Goal: Task Accomplishment & Management: Use online tool/utility

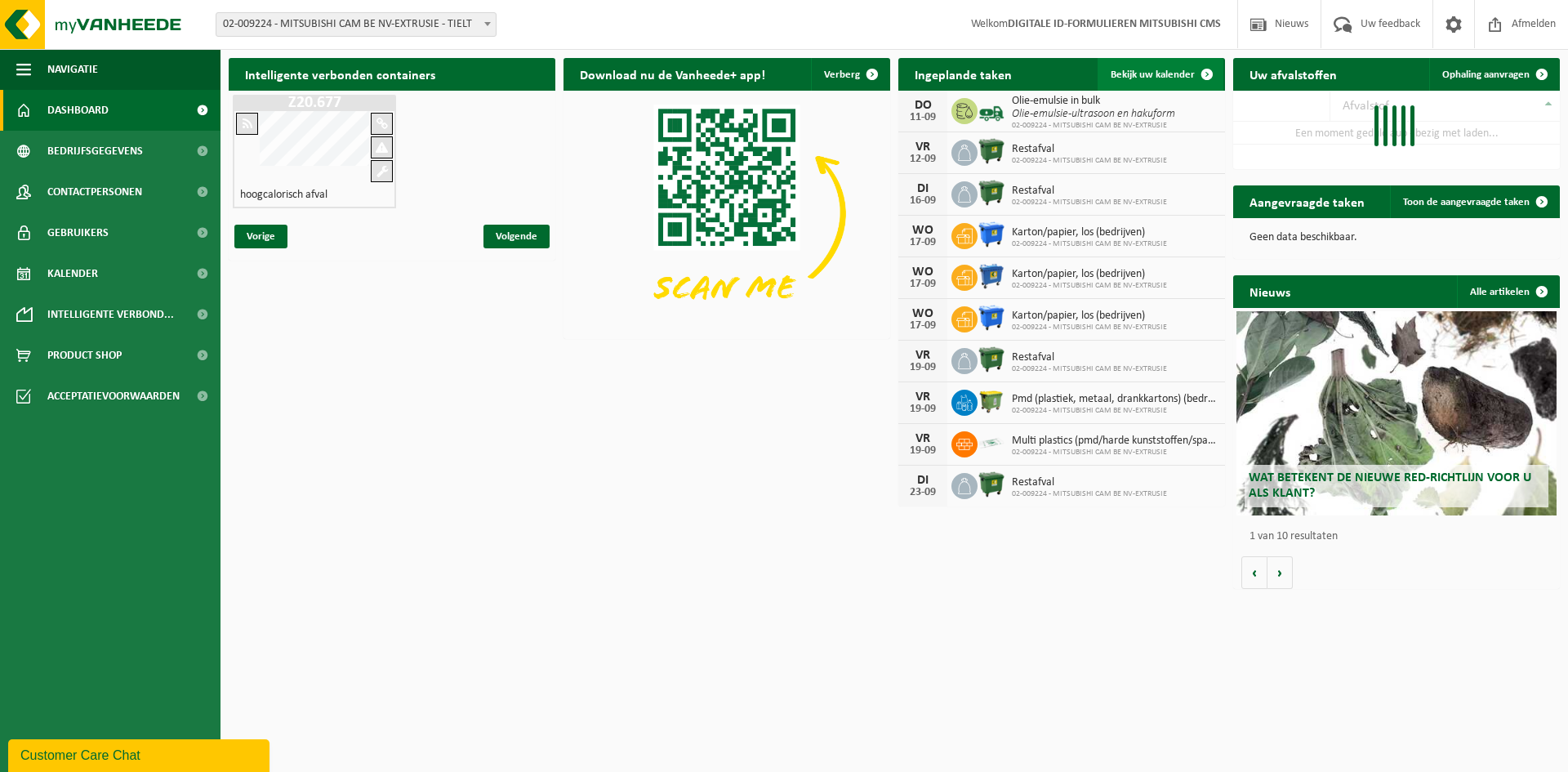
click at [1149, 70] on span "Bekijk uw kalender" at bounding box center [1153, 75] width 84 height 11
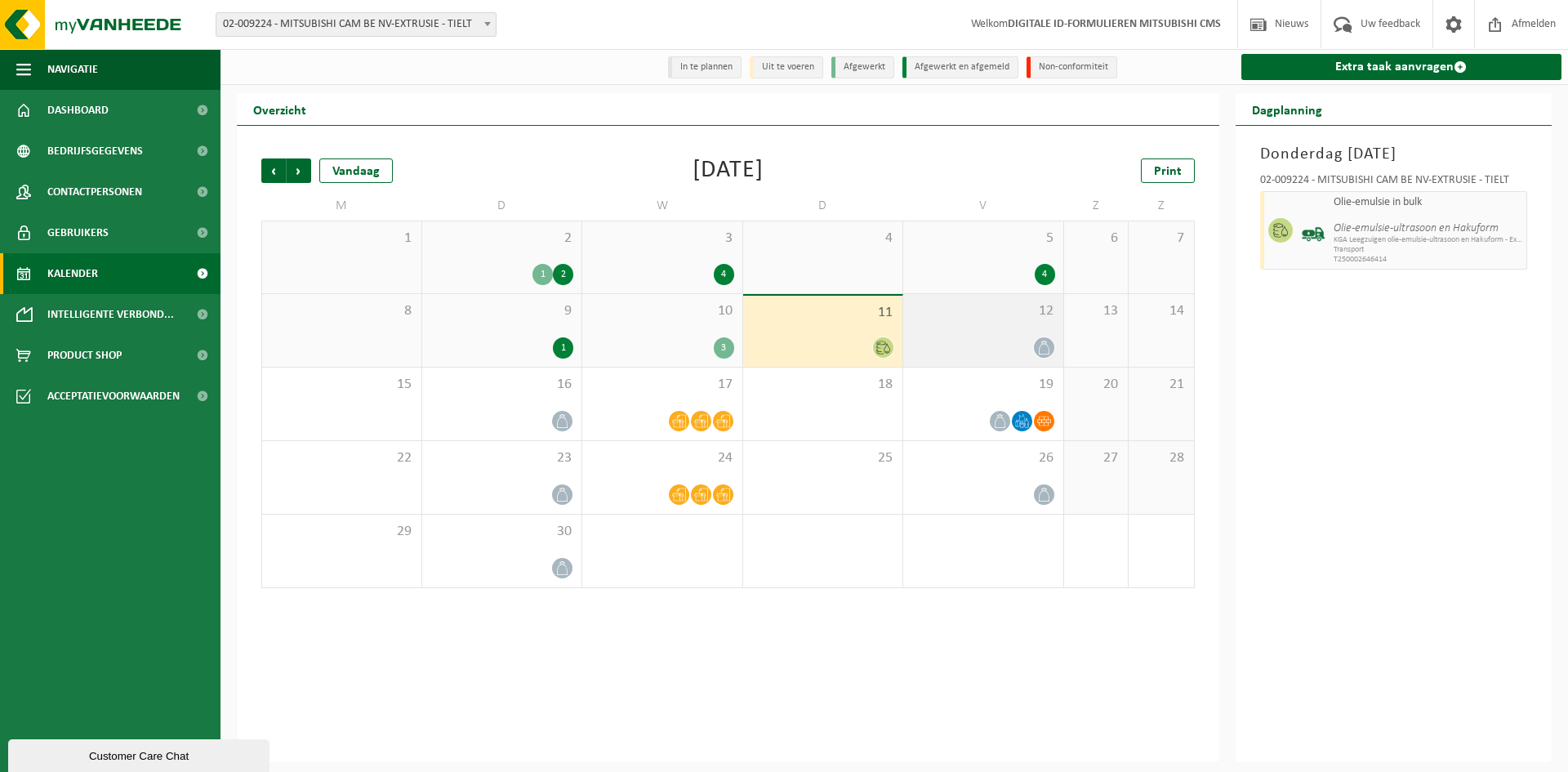
click at [995, 300] on div "12" at bounding box center [983, 330] width 160 height 73
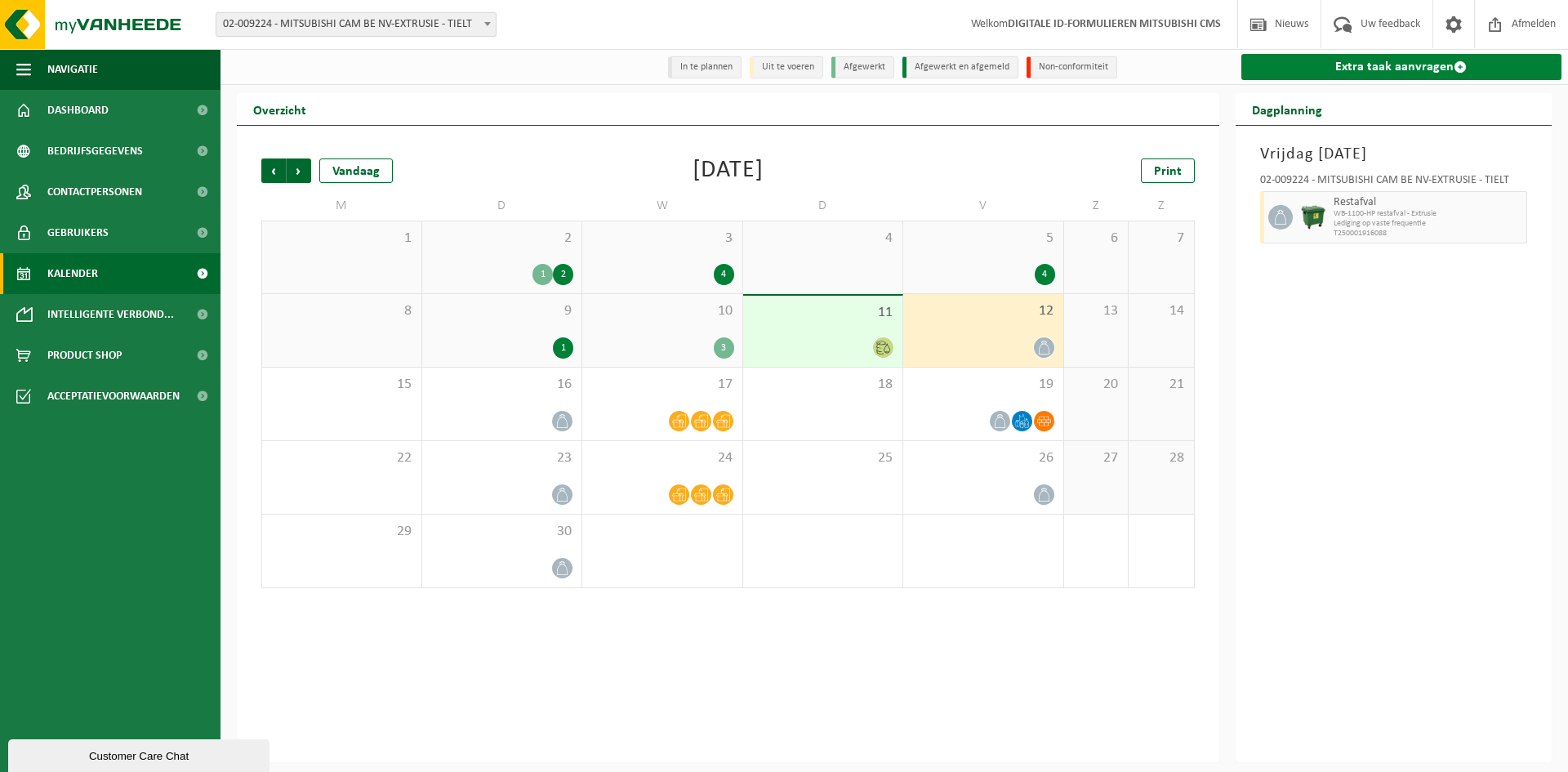
click at [1296, 75] on link "Extra taak aanvragen" at bounding box center [1401, 67] width 321 height 26
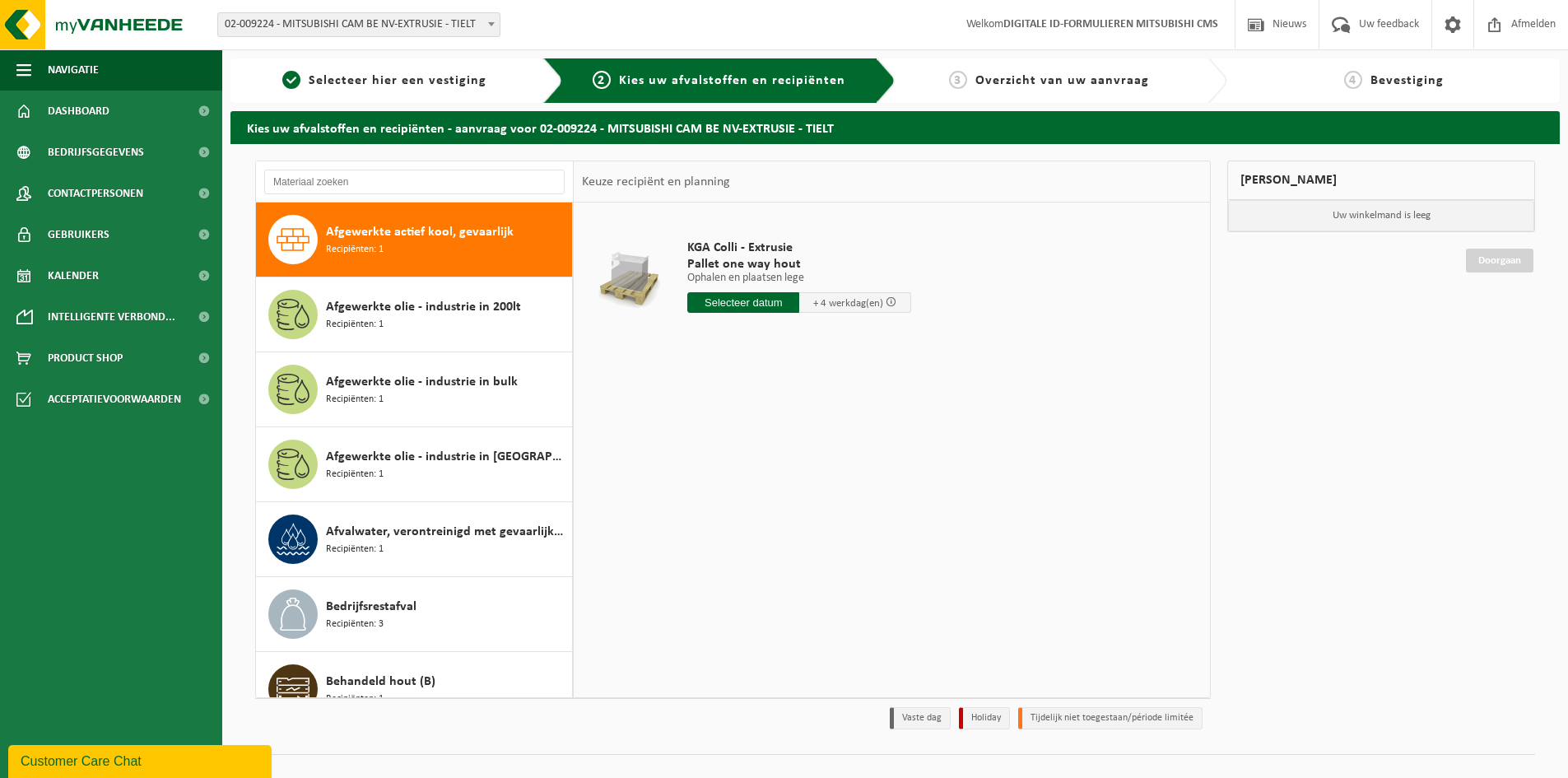
click at [831, 299] on span "+ 4 werkdag(en)" at bounding box center [848, 303] width 70 height 11
click at [833, 307] on span "+ 4 werkdag(en)" at bounding box center [848, 303] width 70 height 11
click at [767, 305] on input "text" at bounding box center [743, 302] width 112 height 20
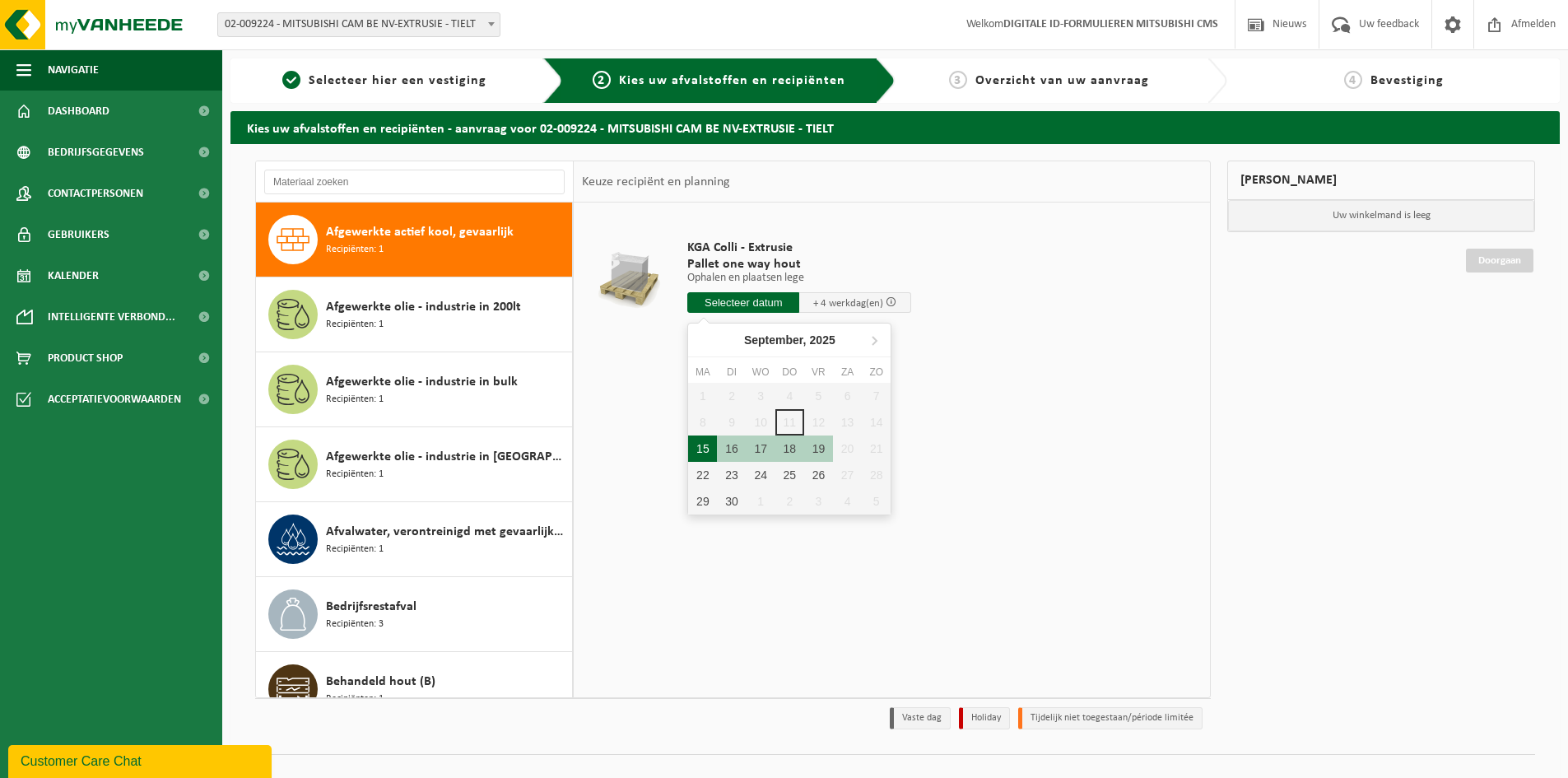
click at [691, 449] on div "15" at bounding box center [703, 448] width 29 height 26
type input "Van 2025-09-15"
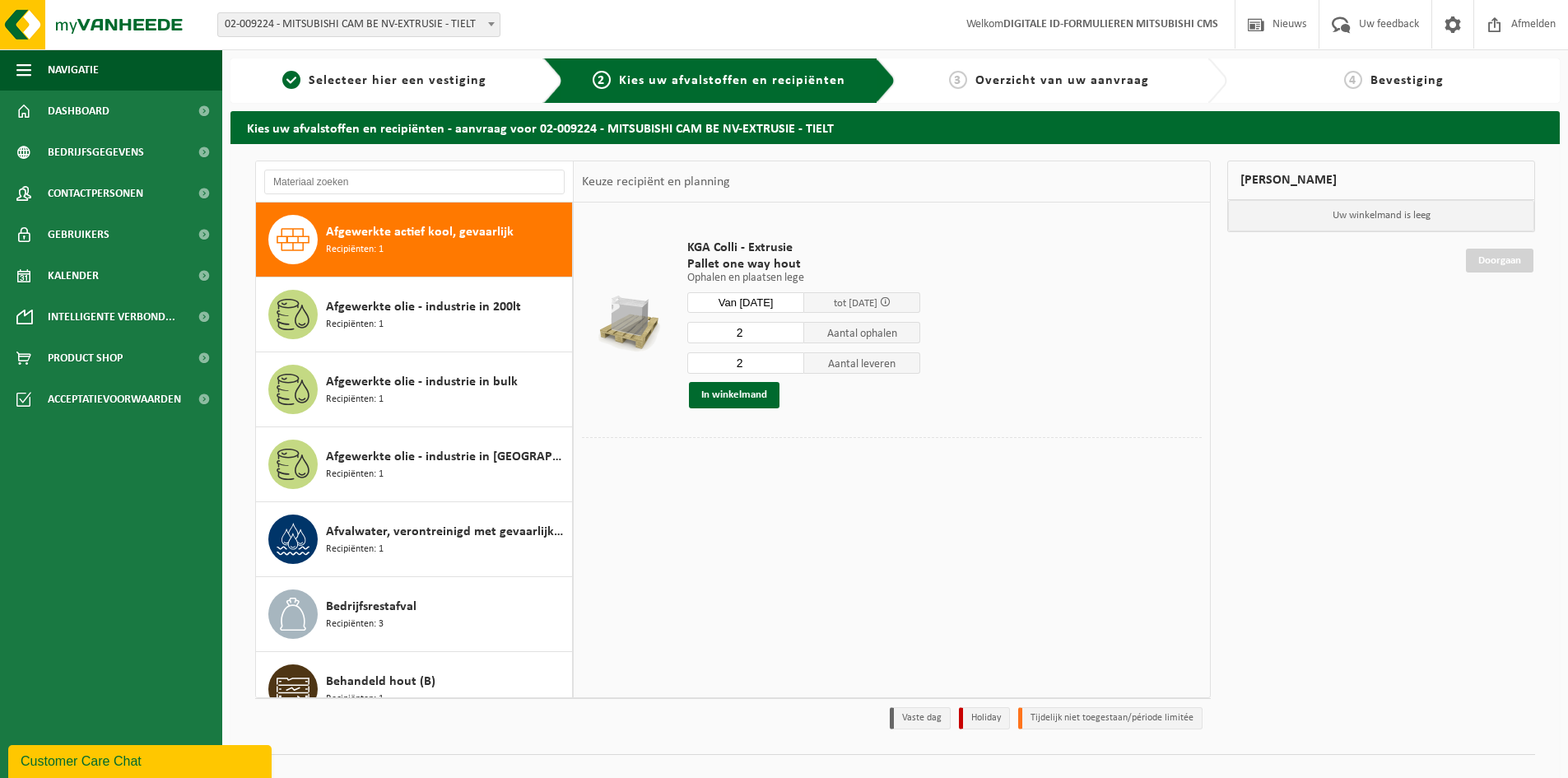
click at [1079, 425] on td "KGA Colli - Extrusie Pallet one way hout Ophalen en plaatsen lege Ophalen en pl…" at bounding box center [939, 324] width 527 height 226
type input "1"
click at [789, 337] on input "1" at bounding box center [745, 333] width 117 height 21
click at [790, 370] on input "2" at bounding box center [745, 363] width 117 height 21
click at [790, 366] on input "1" at bounding box center [745, 363] width 117 height 21
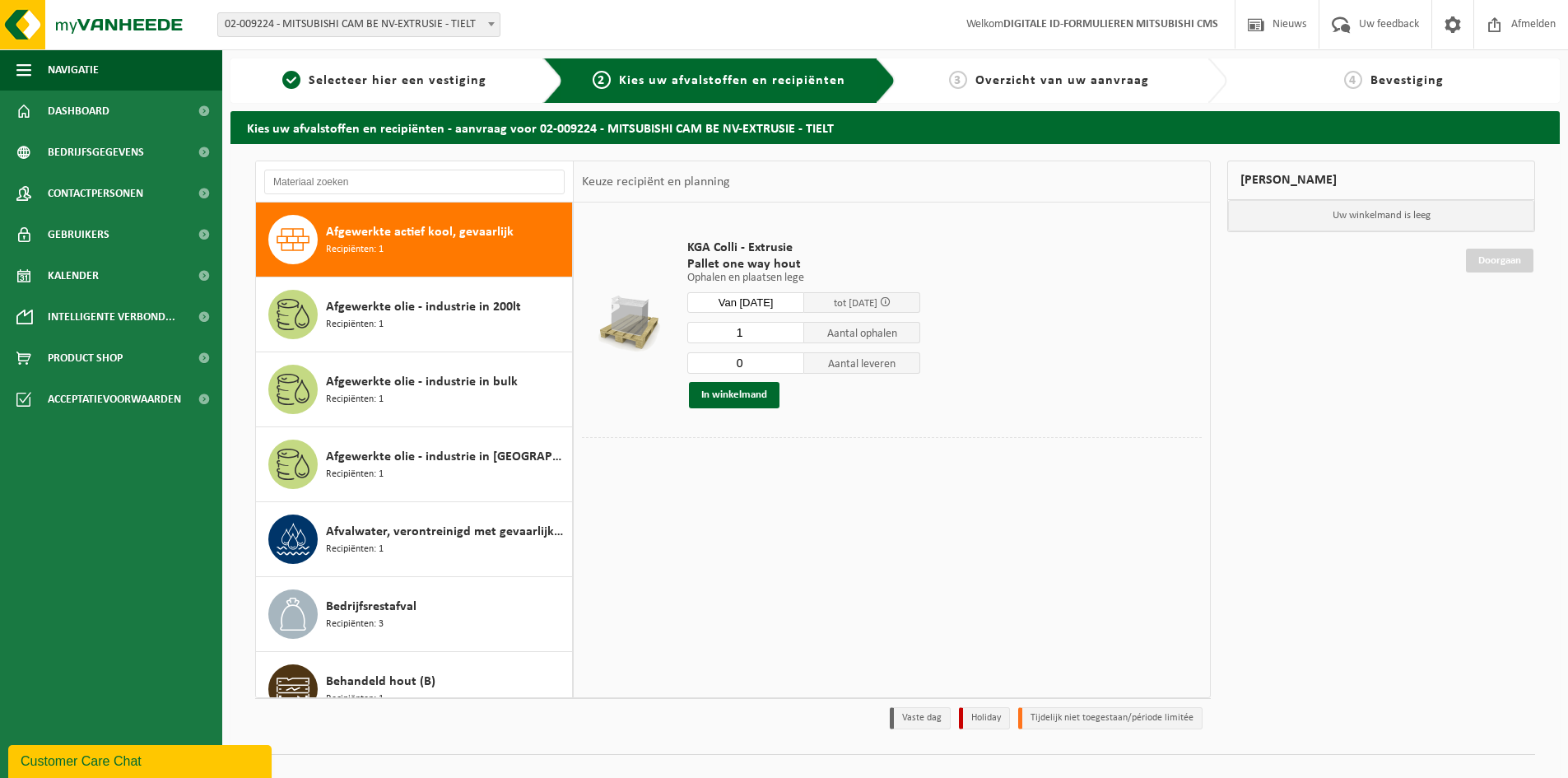
type input "0"
click at [790, 366] on input "0" at bounding box center [745, 363] width 117 height 21
click at [751, 394] on button "In winkelmand" at bounding box center [734, 394] width 91 height 26
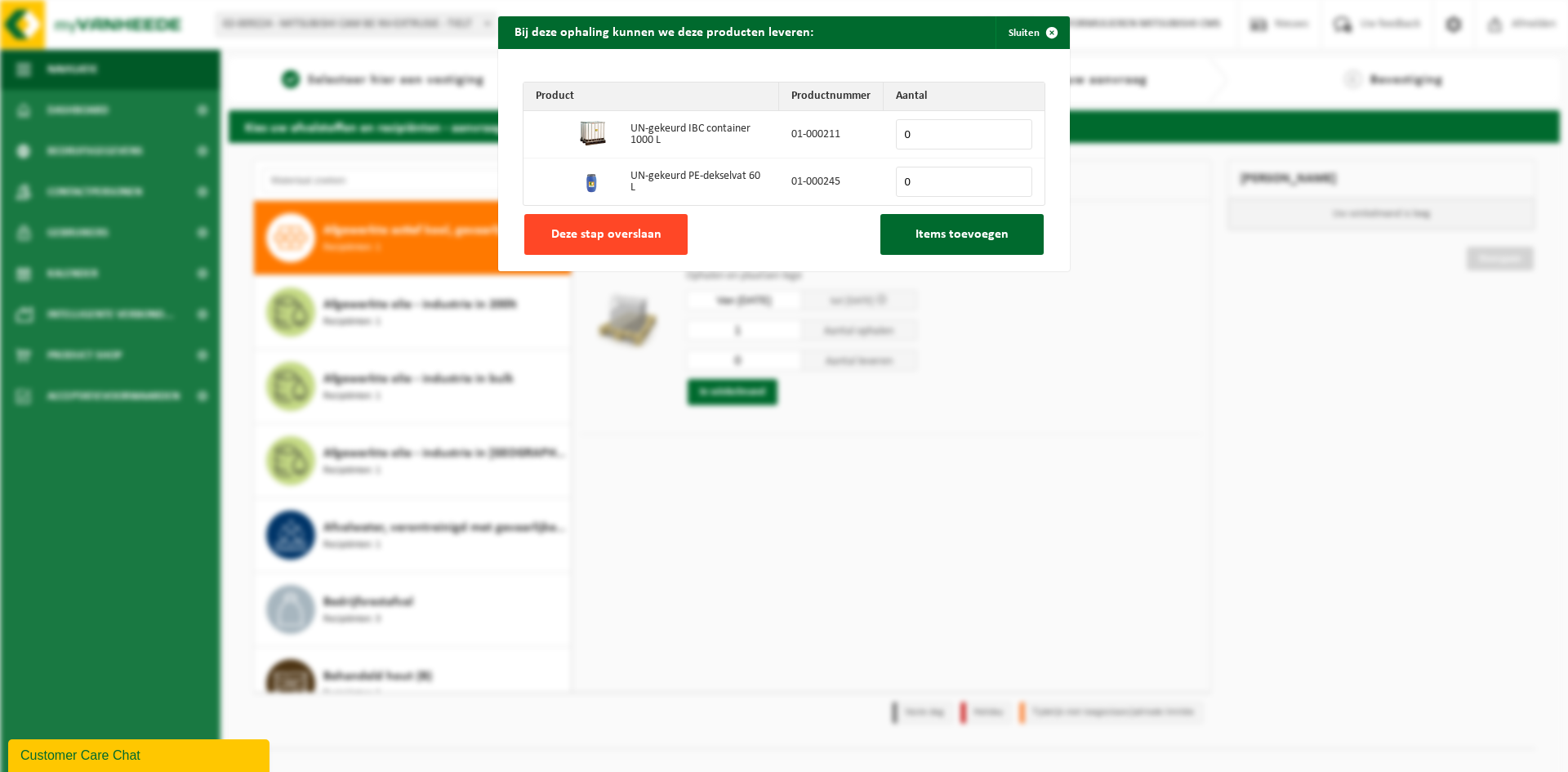
click at [604, 233] on span "Deze stap overslaan" at bounding box center [606, 233] width 110 height 13
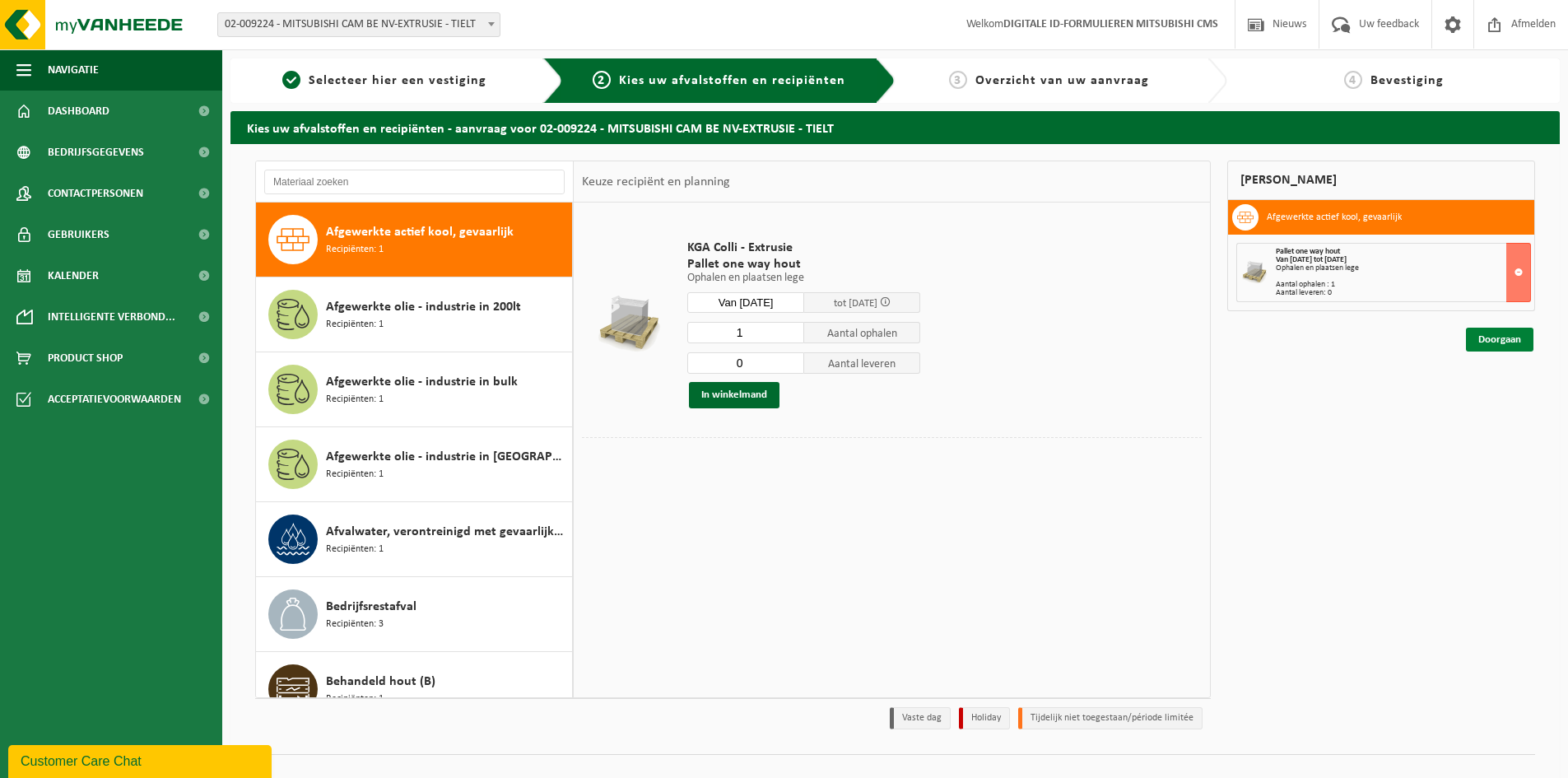
click at [1498, 346] on link "Doorgaan" at bounding box center [1499, 340] width 67 height 23
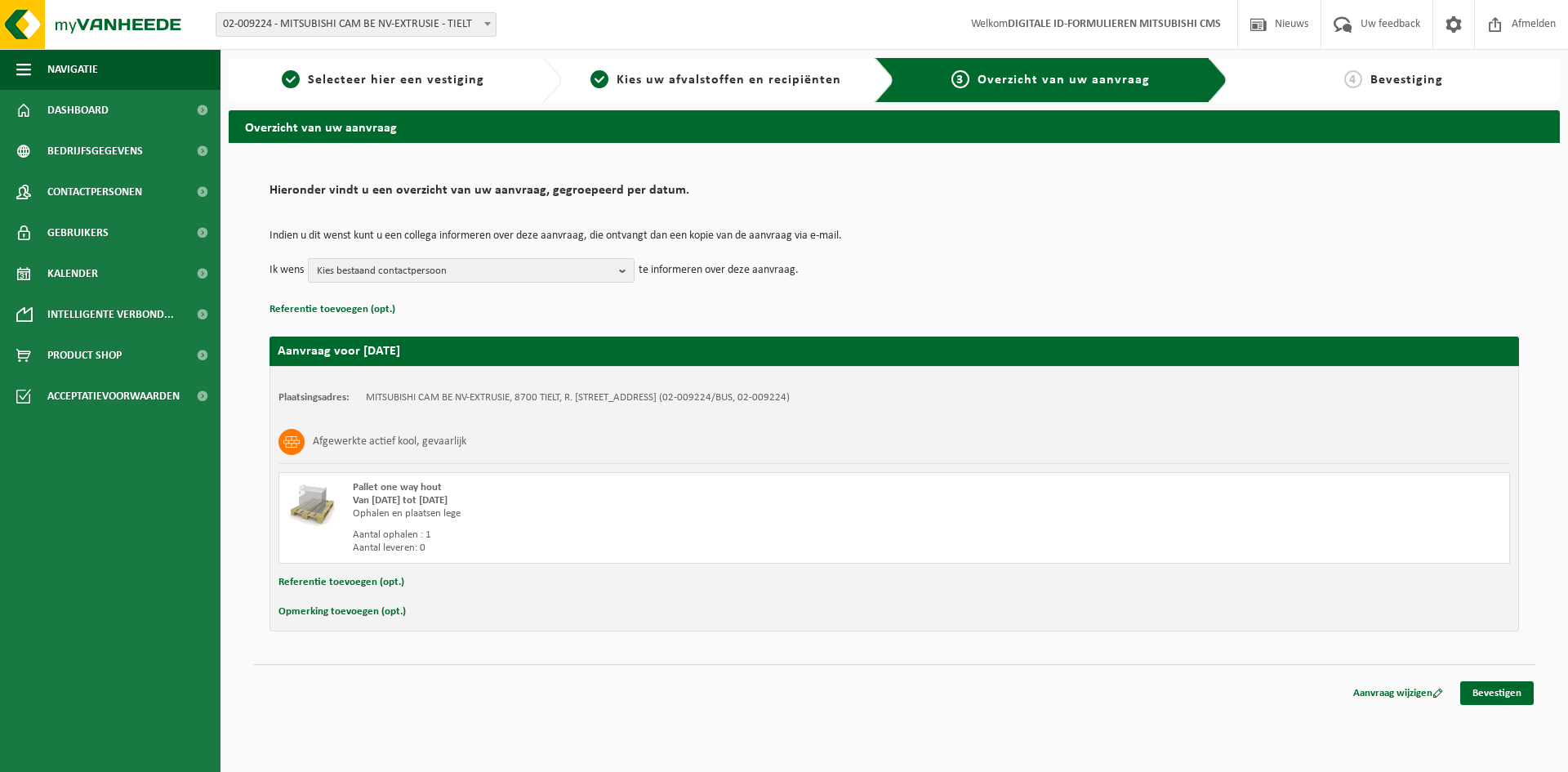
click at [388, 280] on span "Kies bestaand contactpersoon" at bounding box center [464, 270] width 295 height 24
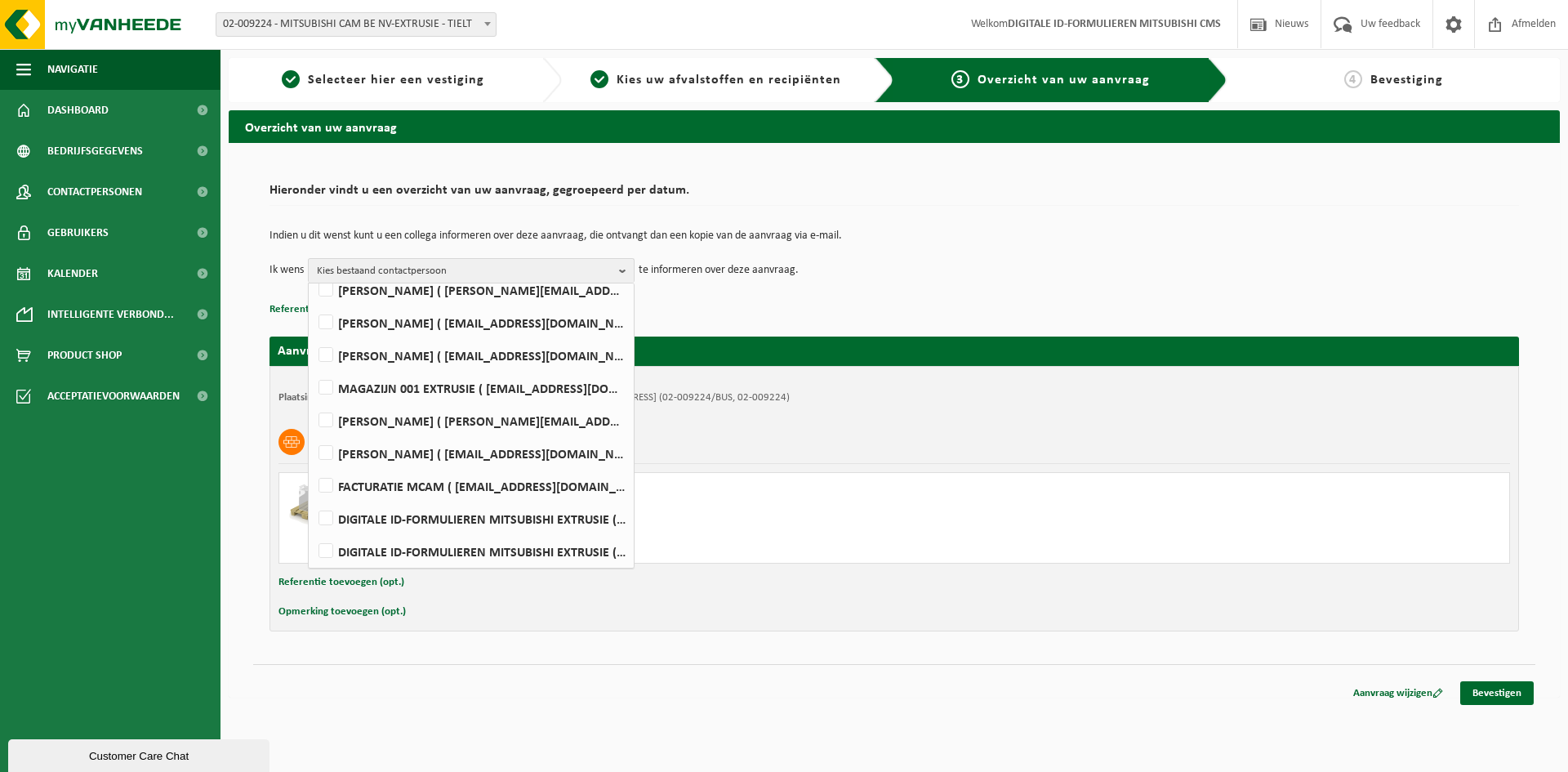
scroll to position [401, 0]
click at [405, 545] on label "Kris Willaert ( kris.willaert@mcgc.com )" at bounding box center [471, 547] width 310 height 24
click at [313, 528] on input "Kris Willaert ( kris.willaert@mcgc.com )" at bounding box center [312, 527] width 1 height 1
checkbox input "true"
click at [860, 440] on div "Afgewerkte actief kool, gevaarlijk" at bounding box center [895, 442] width 1232 height 43
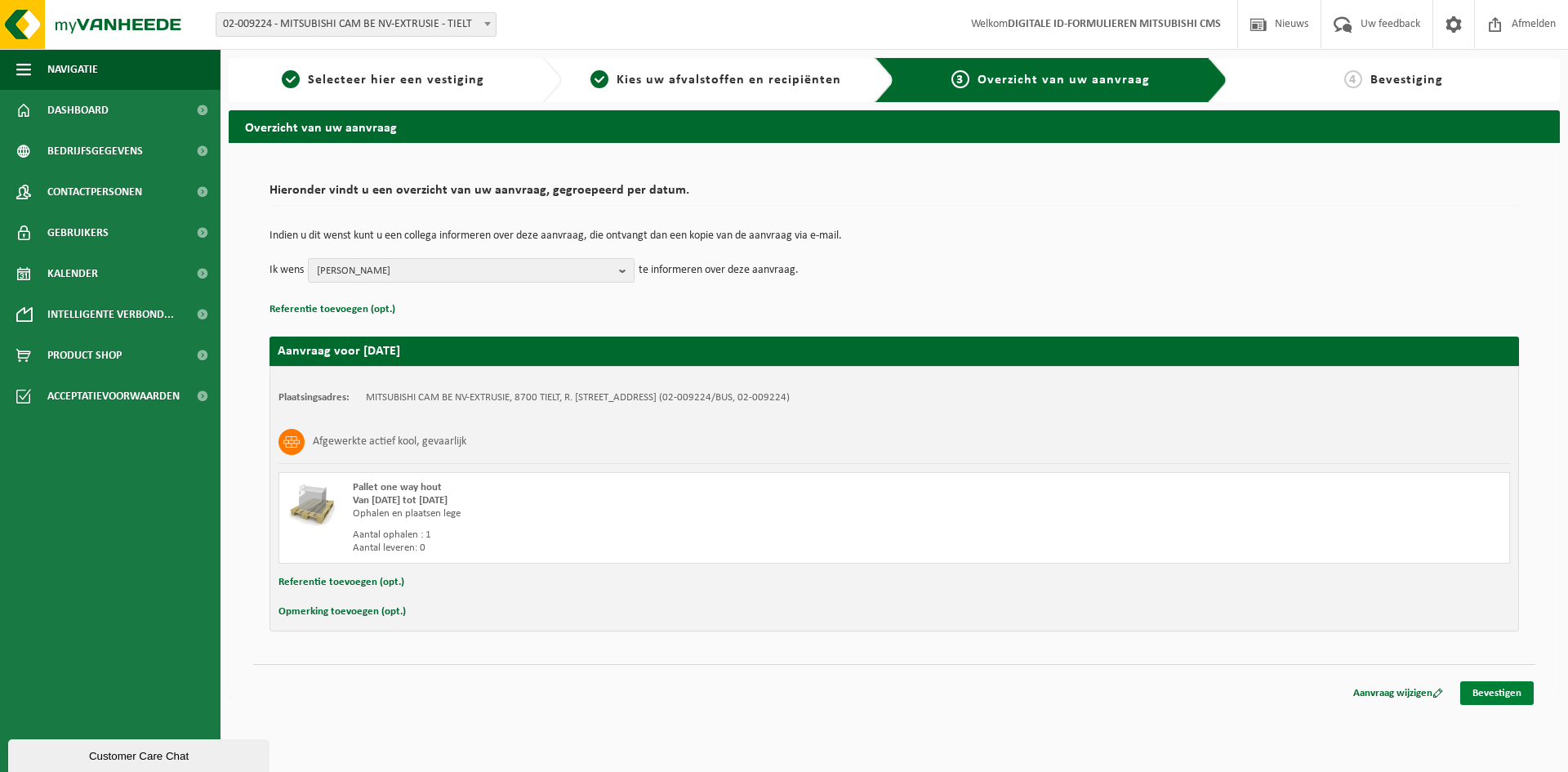
drag, startPoint x: 1494, startPoint y: 689, endPoint x: 1505, endPoint y: 686, distance: 11.4
click at [1494, 689] on link "Bevestigen" at bounding box center [1497, 693] width 74 height 23
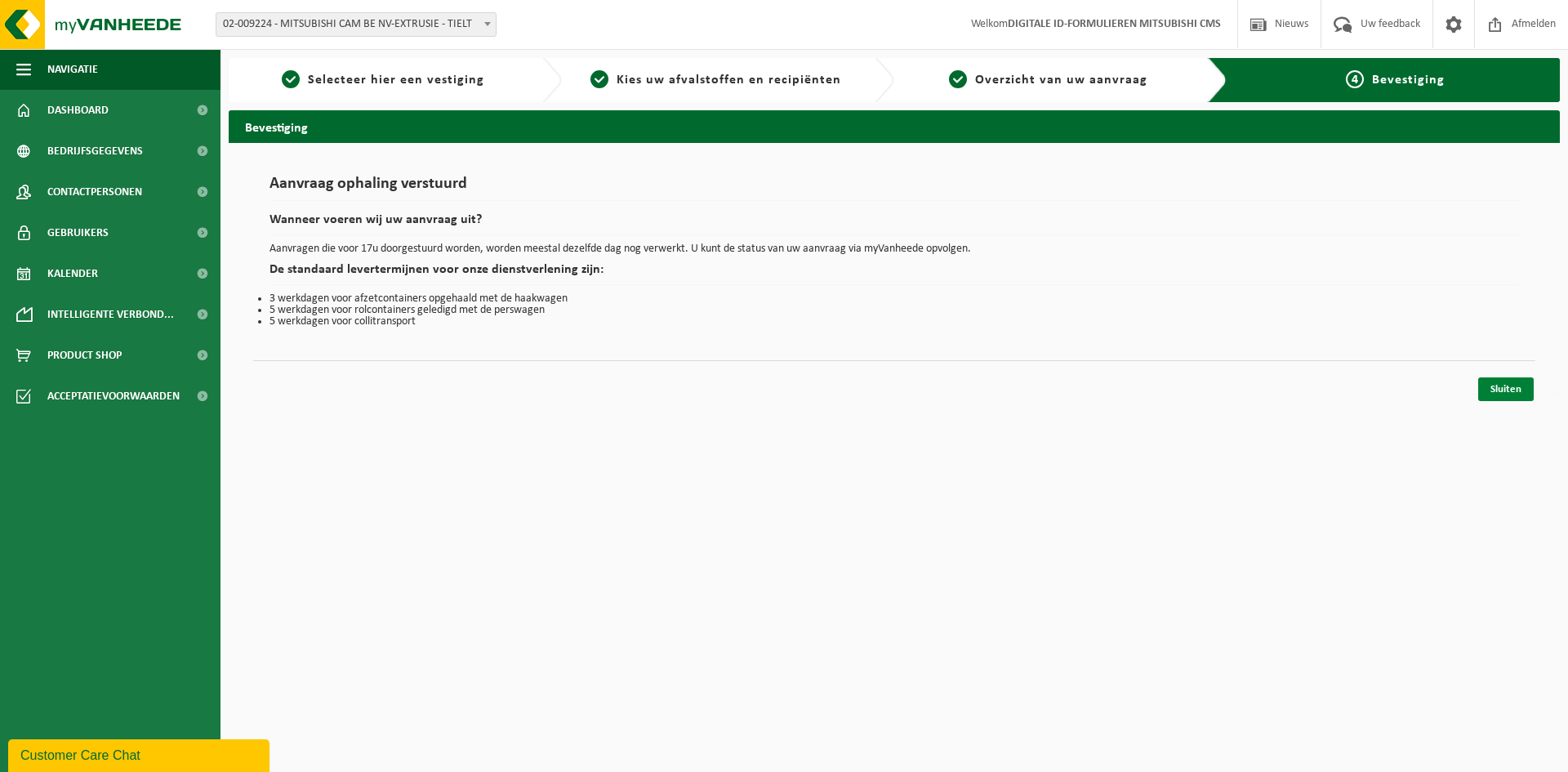
click at [1511, 385] on link "Sluiten" at bounding box center [1505, 389] width 55 height 23
